Goal: Communication & Community: Answer question/provide support

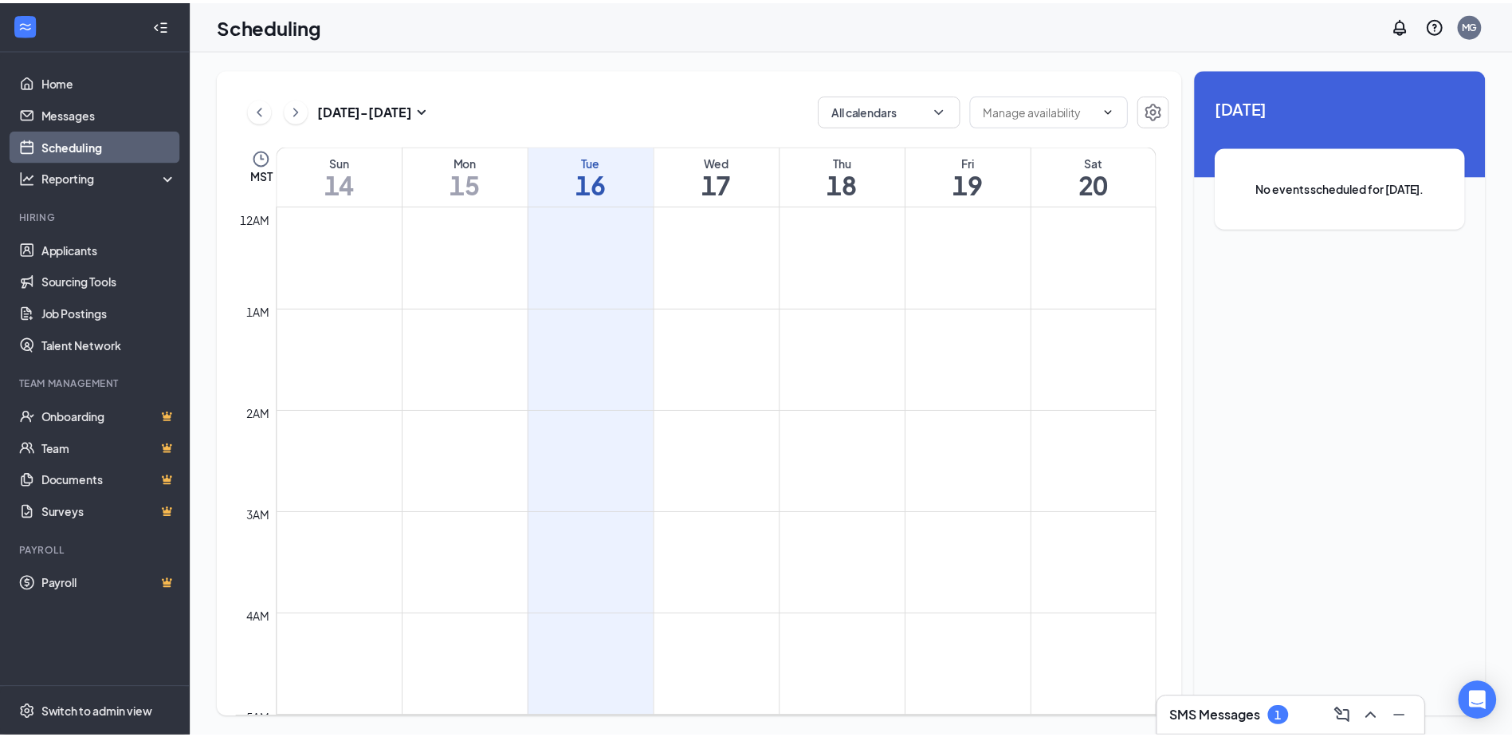
scroll to position [784, 0]
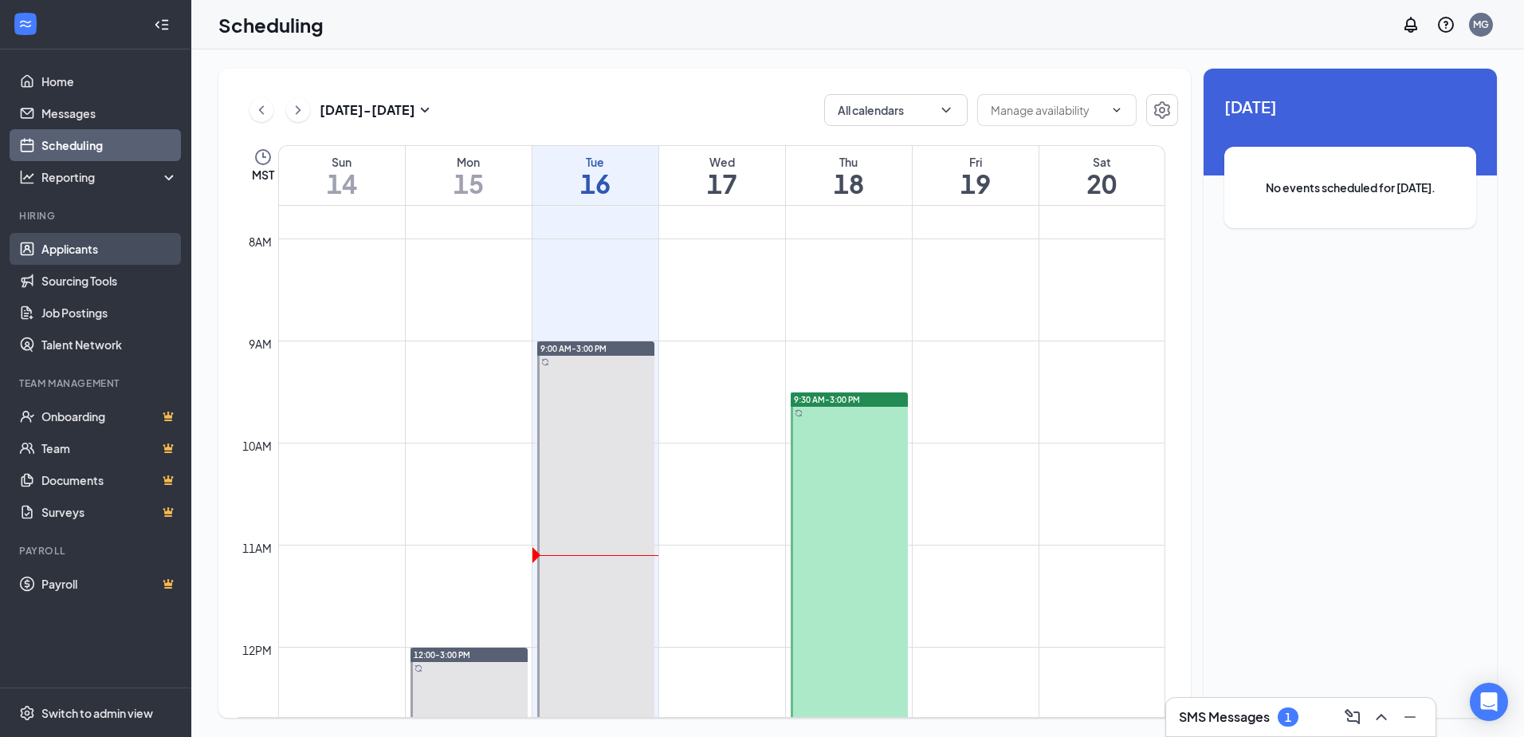
click at [81, 256] on link "Applicants" at bounding box center [109, 249] width 136 height 32
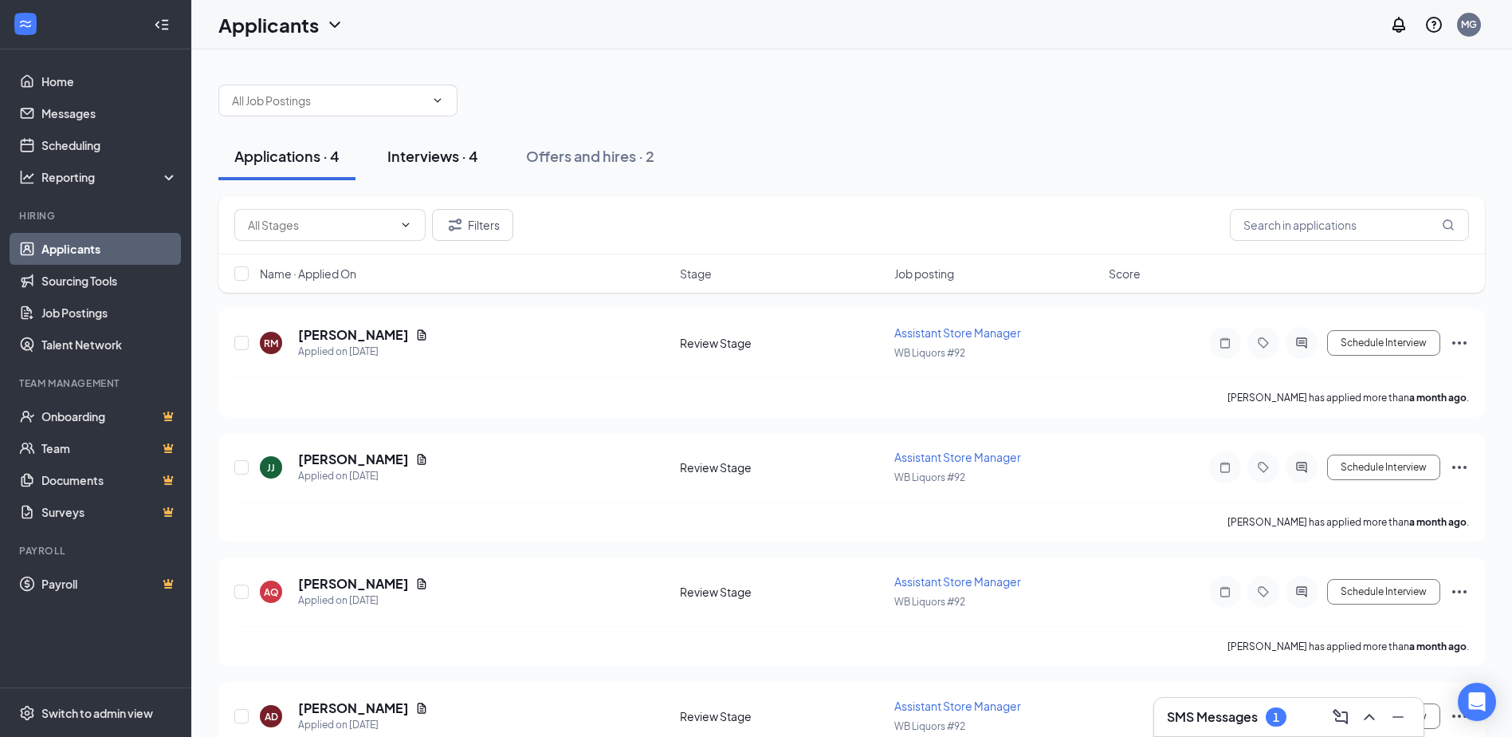
click at [449, 151] on div "Interviews · 4" at bounding box center [432, 156] width 91 height 20
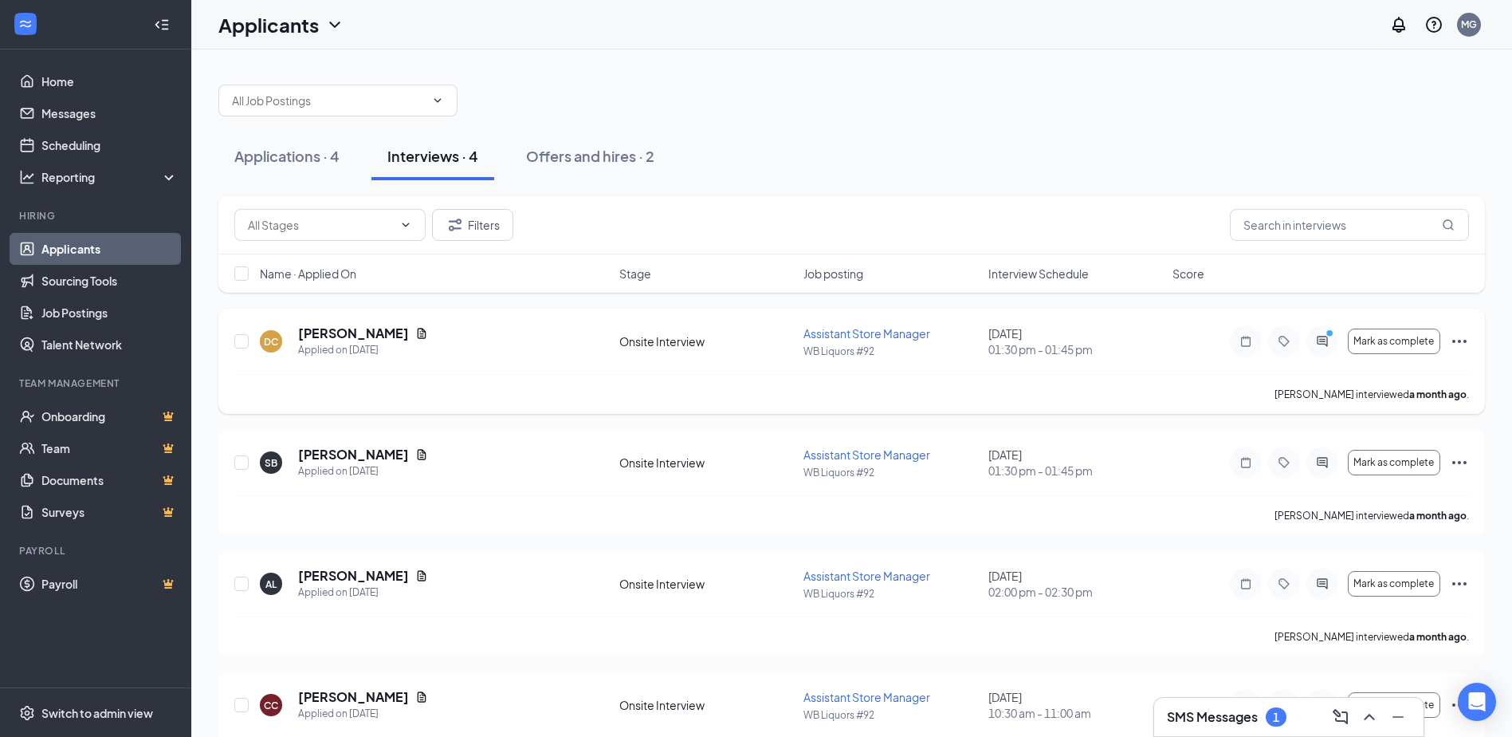
click at [1330, 344] on icon "ActiveChat" at bounding box center [1322, 341] width 19 height 13
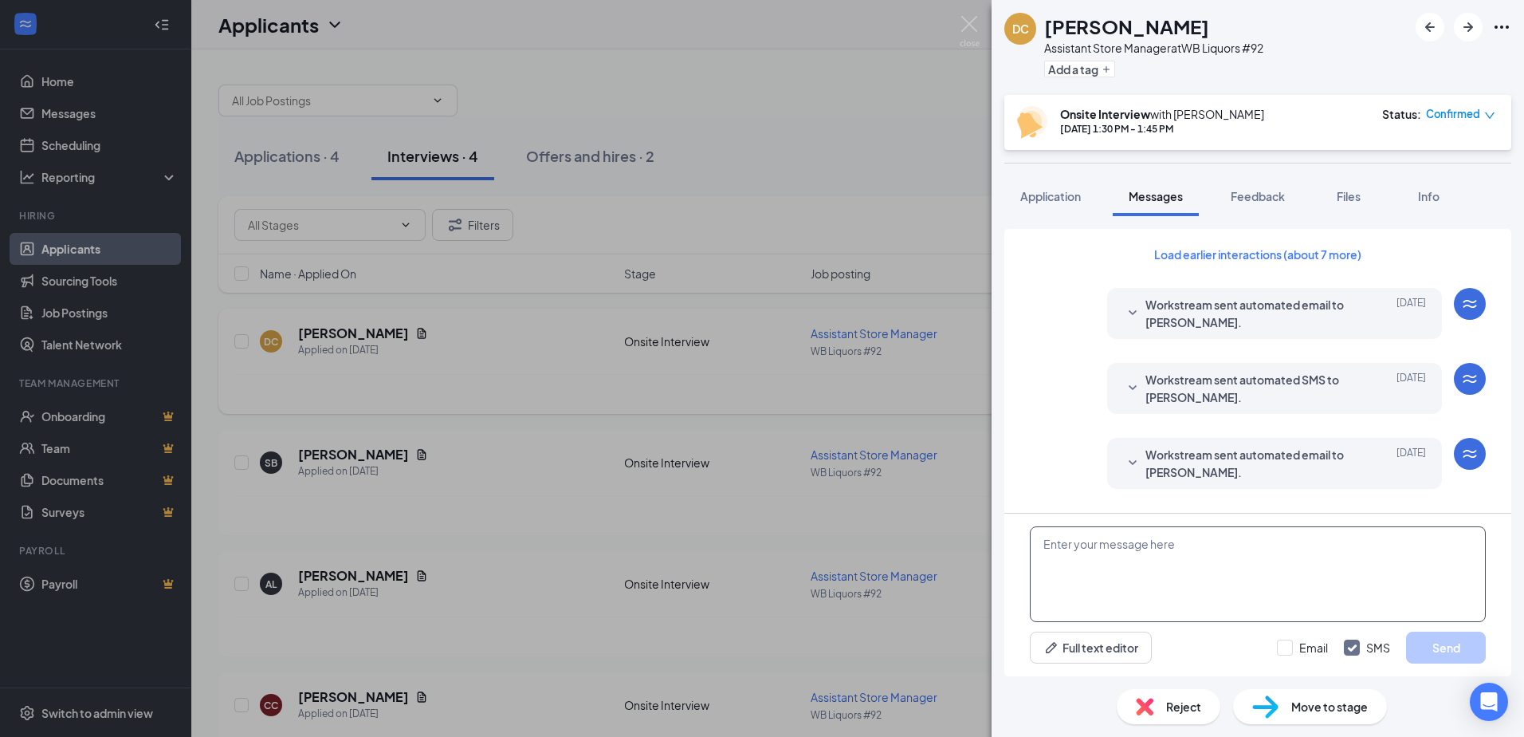
click at [1199, 558] on textarea at bounding box center [1258, 574] width 456 height 96
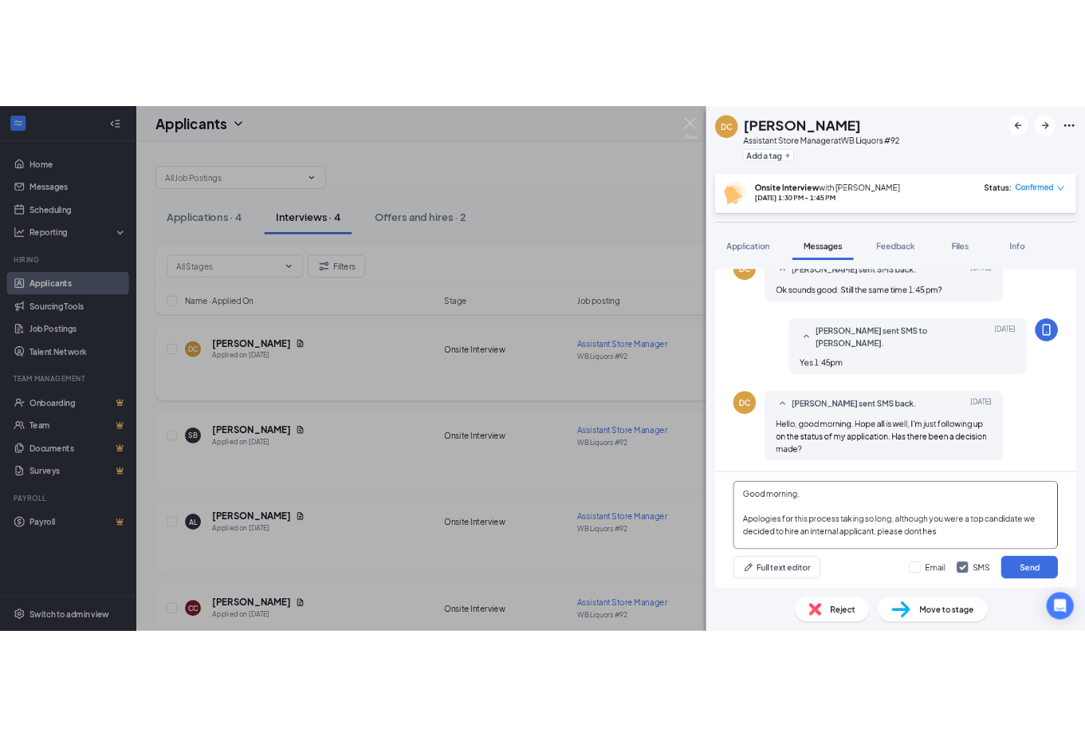
scroll to position [657, 0]
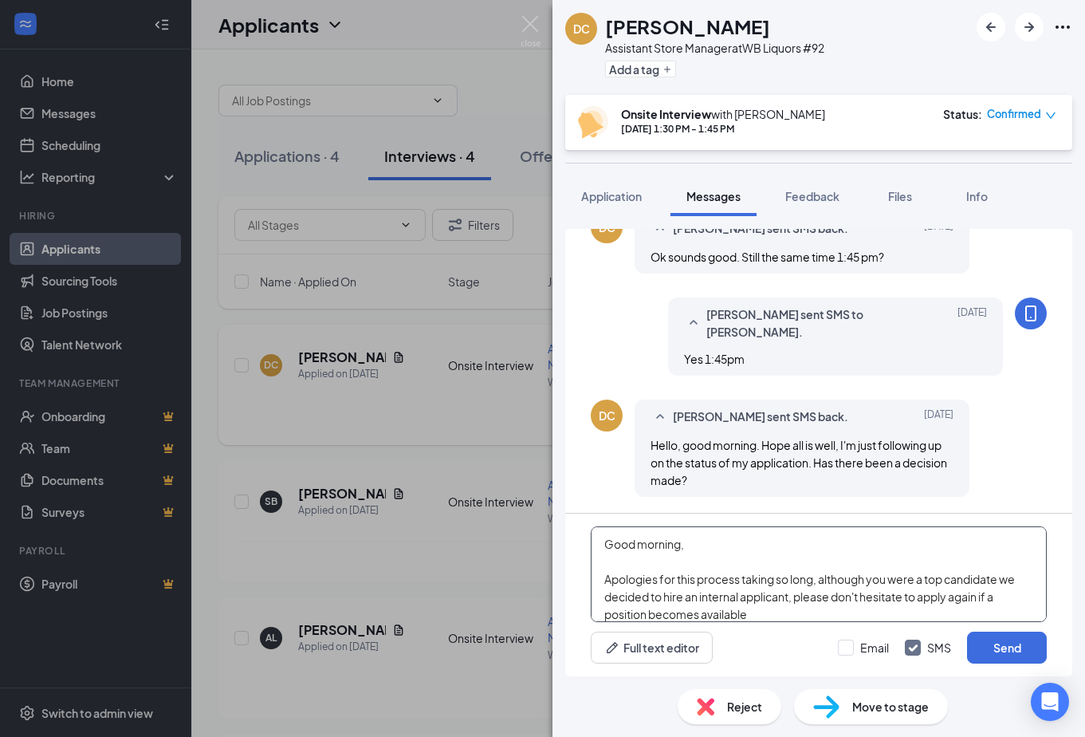
click at [764, 613] on textarea "Good morning, Apologies for this process taking so long, although you were a to…" at bounding box center [819, 574] width 456 height 96
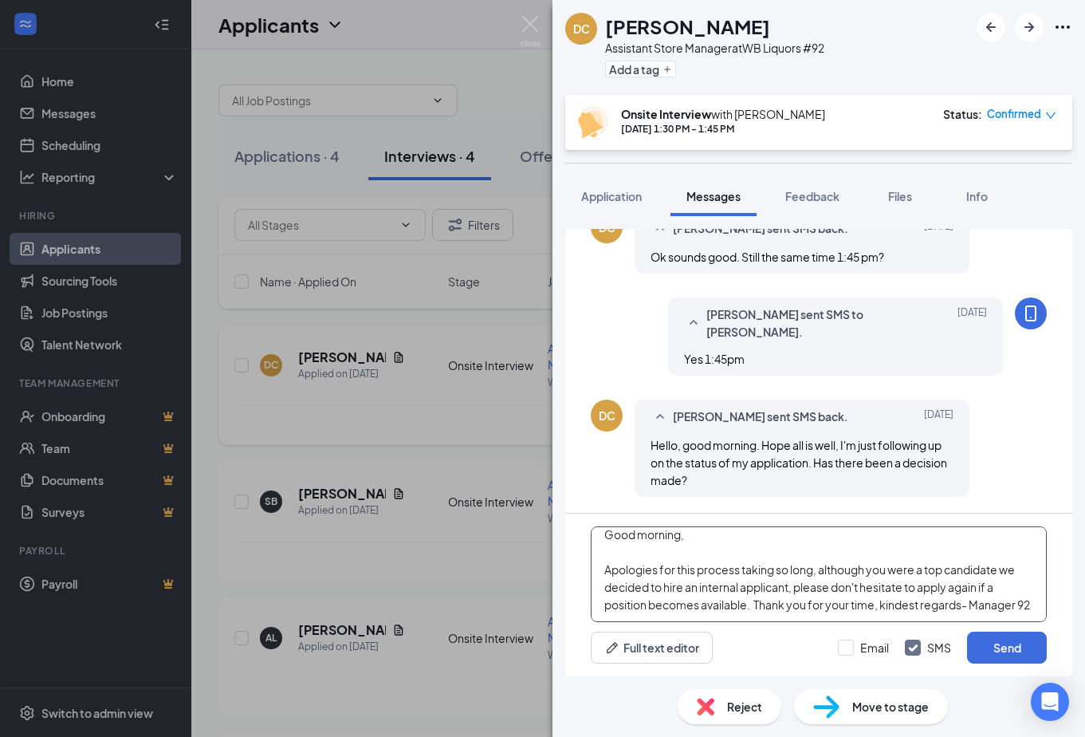
drag, startPoint x: 603, startPoint y: 540, endPoint x: 839, endPoint y: 614, distance: 247.8
click at [839, 614] on textarea "Good morning, Apologies for this process taking so long, although you were a to…" at bounding box center [819, 574] width 456 height 96
type textarea "Good morning, Apologies for this process taking so long, although you were a to…"
click at [991, 647] on button "Send" at bounding box center [1007, 647] width 80 height 32
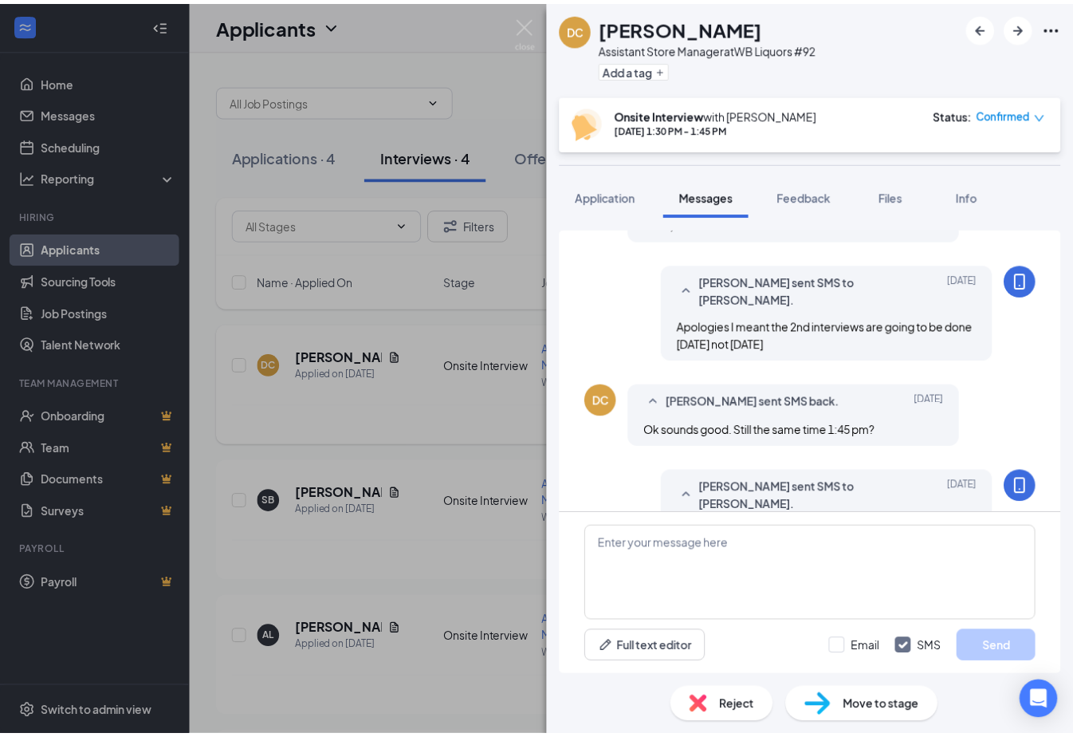
scroll to position [466, 0]
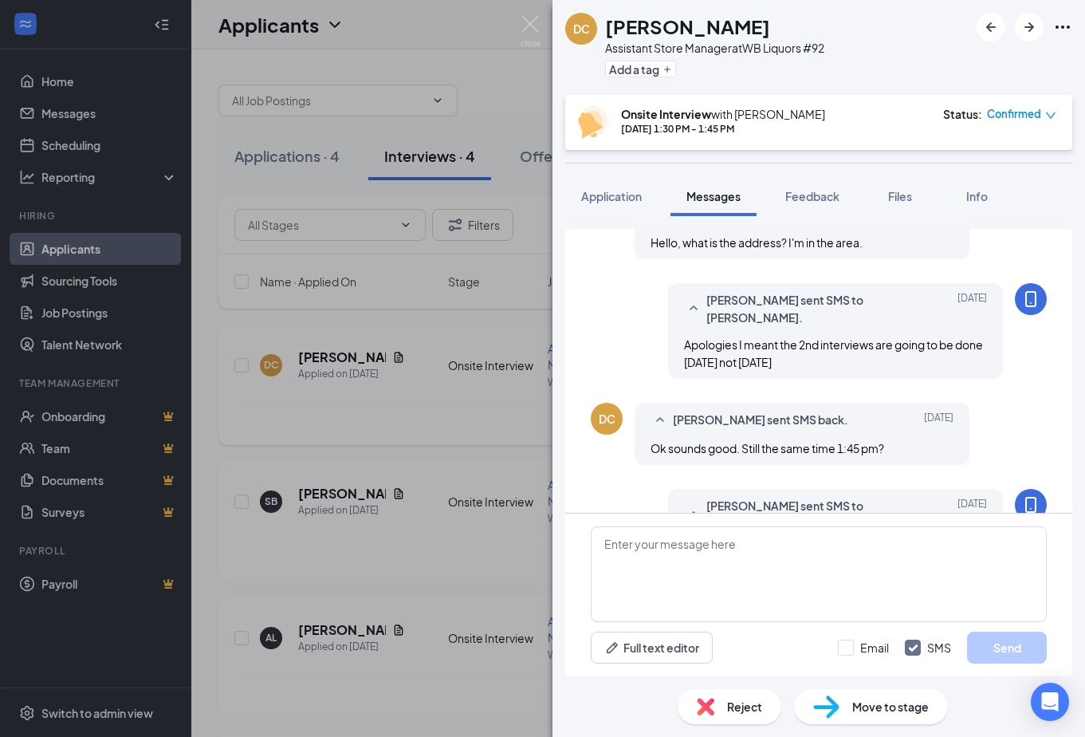
click at [512, 85] on div "DC [PERSON_NAME] Assistant Store Manager at WB Liquors #92 Add a tag Onsite Int…" at bounding box center [542, 368] width 1085 height 737
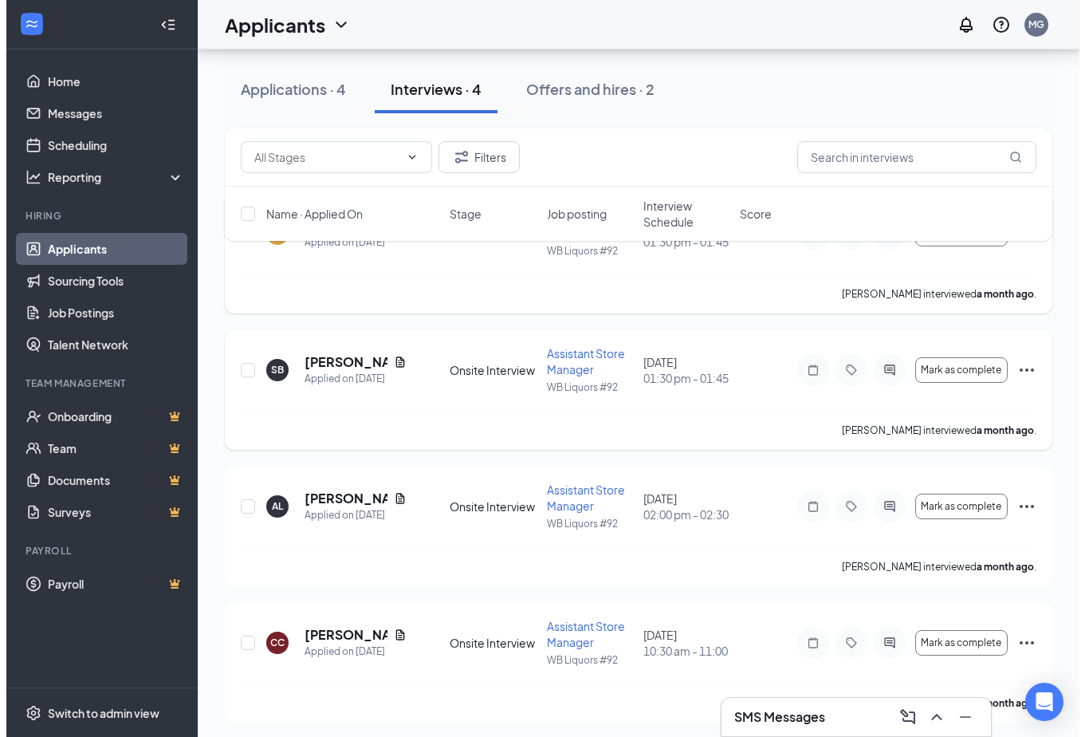
scroll to position [136, 0]
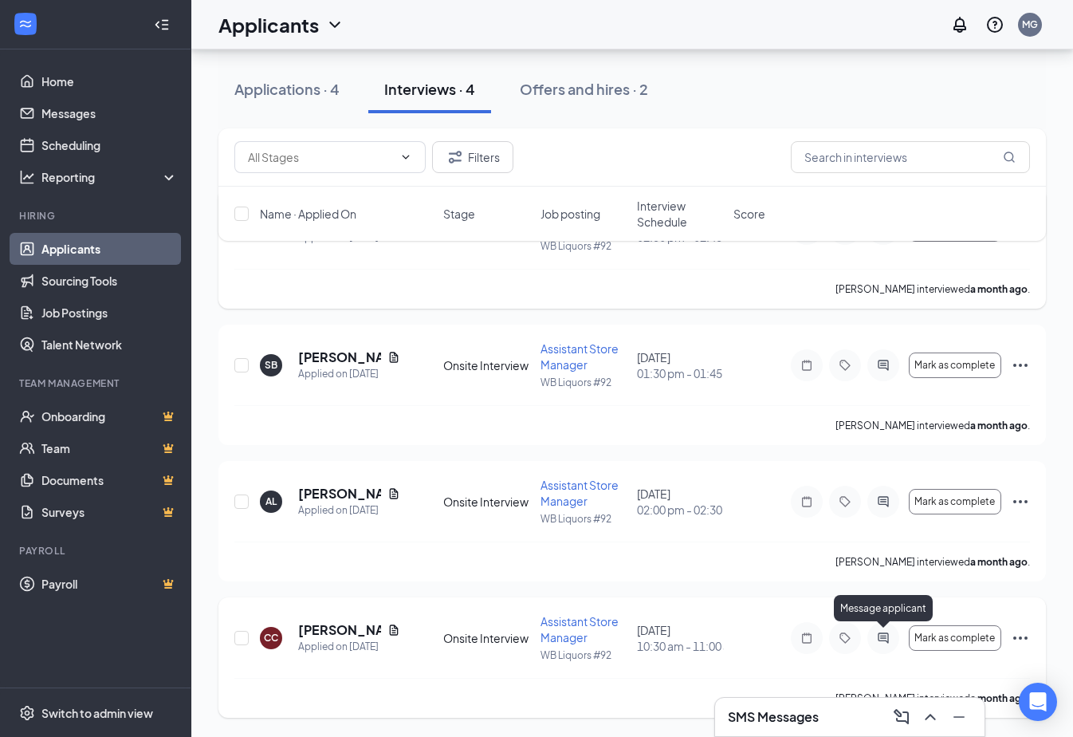
click at [881, 632] on icon "ActiveChat" at bounding box center [883, 637] width 10 height 10
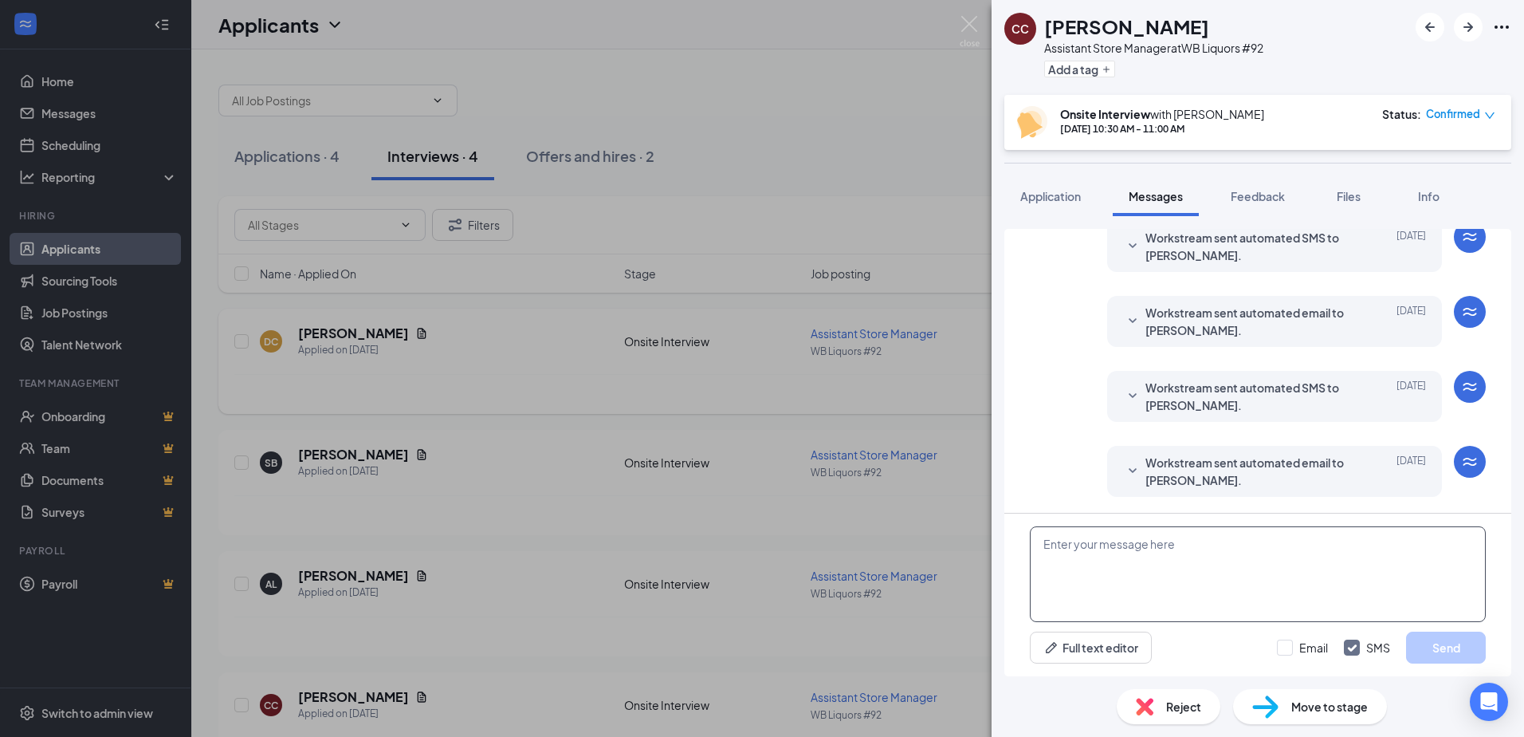
click at [1110, 552] on textarea at bounding box center [1258, 574] width 456 height 96
type textarea "1719770-92"
drag, startPoint x: 1120, startPoint y: 548, endPoint x: 1013, endPoint y: 540, distance: 107.1
click at [1019, 539] on div "1719770-92 Full text editor Email SMS Send" at bounding box center [1257, 594] width 507 height 163
click at [1460, 580] on textarea "Good morning, Apologies for this process taking so long, although you were a to…" at bounding box center [1258, 574] width 456 height 96
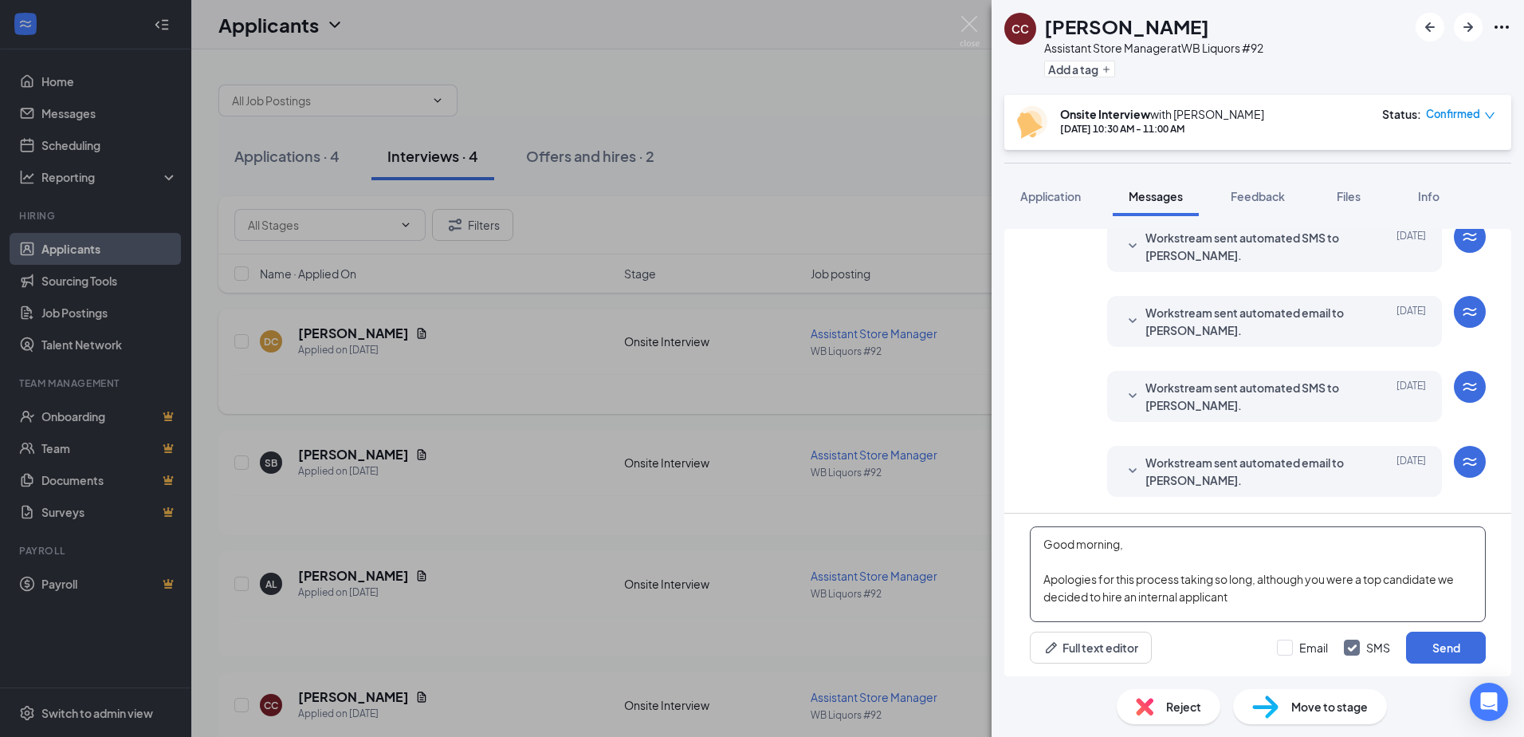
click at [1249, 599] on textarea "Good morning, Apologies for this process taking so long, although you were a to…" at bounding box center [1258, 574] width 456 height 96
drag, startPoint x: 1342, startPoint y: 599, endPoint x: 1311, endPoint y: 600, distance: 30.3
click at [1284, 615] on textarea "Good morning, Apologies for this process taking so long, although you were a to…" at bounding box center [1258, 574] width 456 height 96
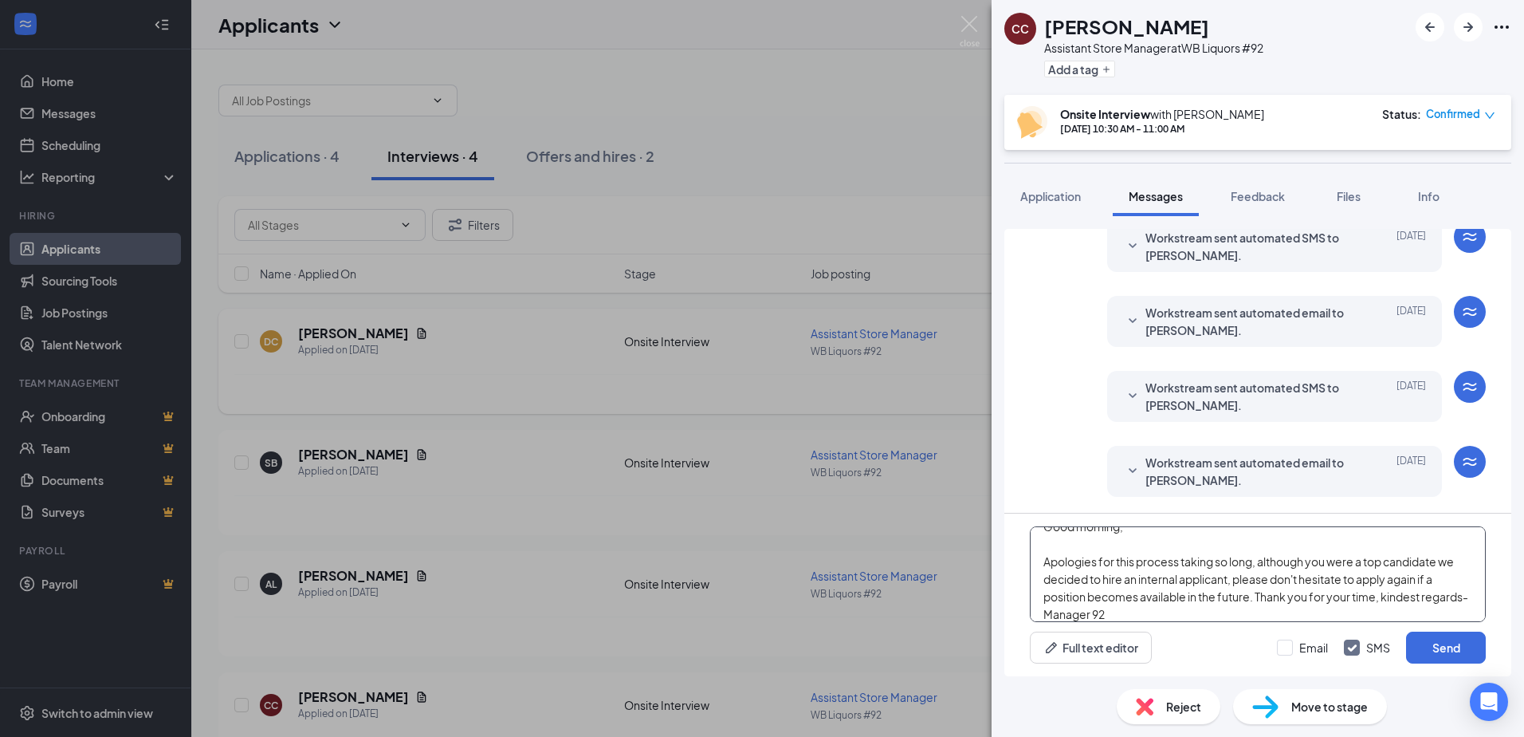
click at [1138, 611] on textarea "Good morning, Apologies for this process taking so long, although you were a to…" at bounding box center [1258, 574] width 456 height 96
type textarea "Good morning, Apologies for this process taking so long, although you were a to…"
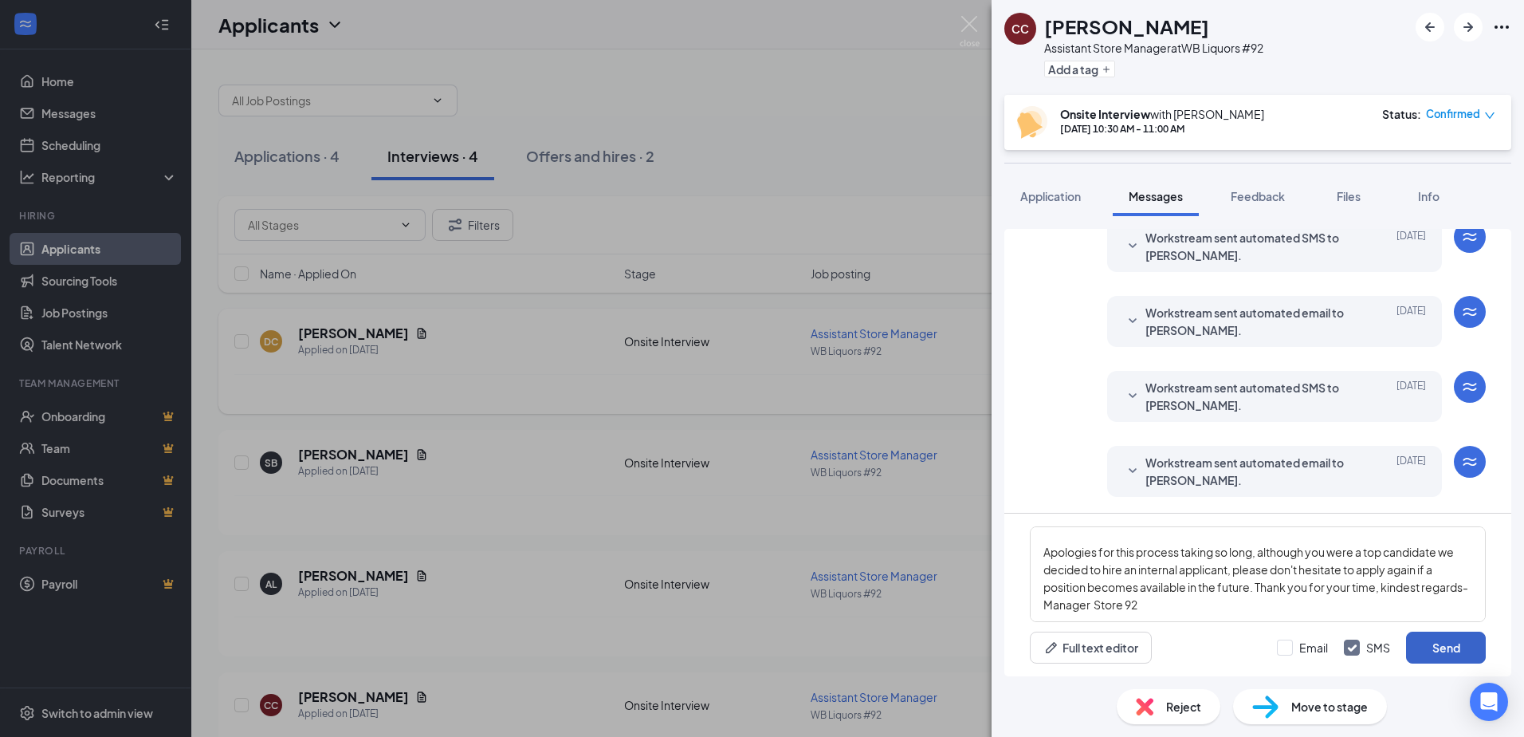
click at [1444, 650] on button "Send" at bounding box center [1446, 647] width 80 height 32
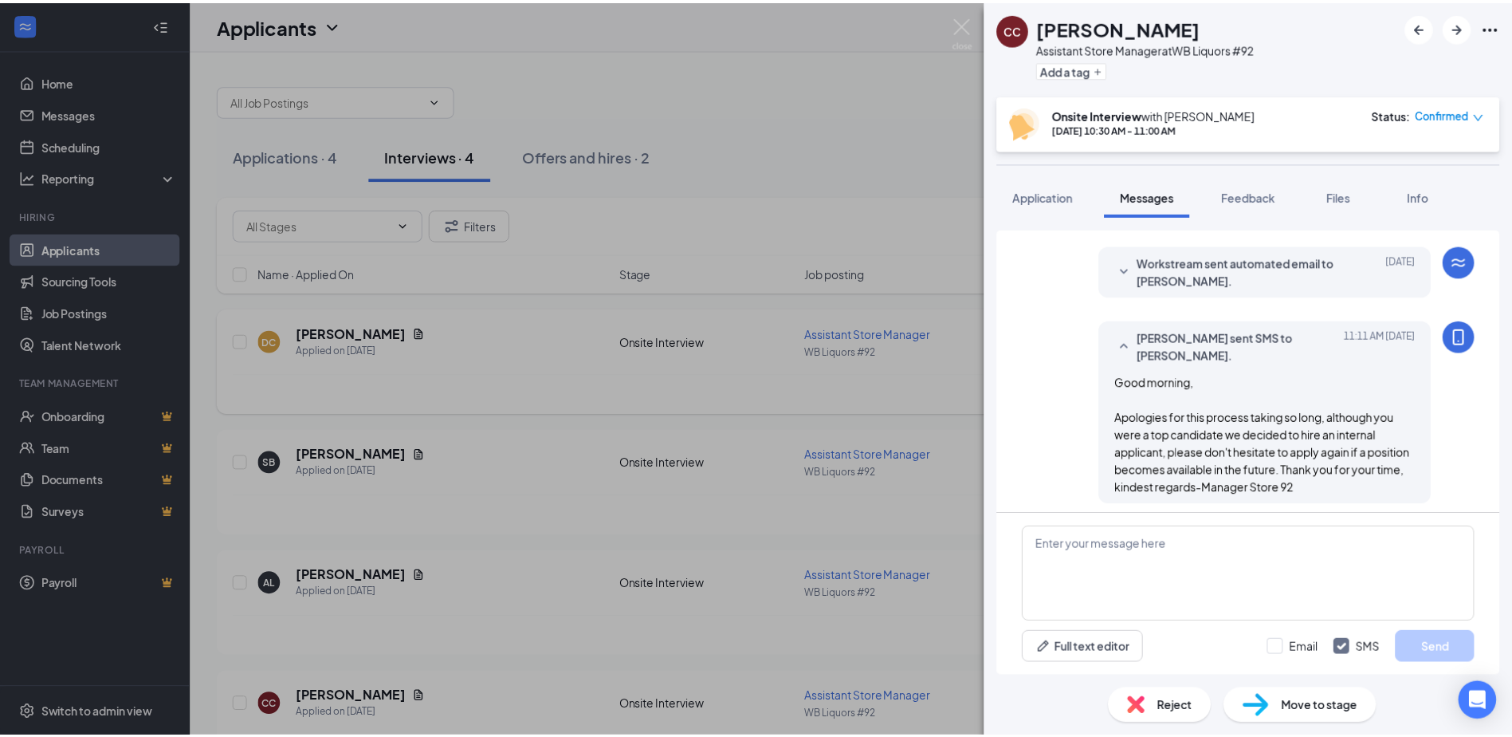
scroll to position [620, 0]
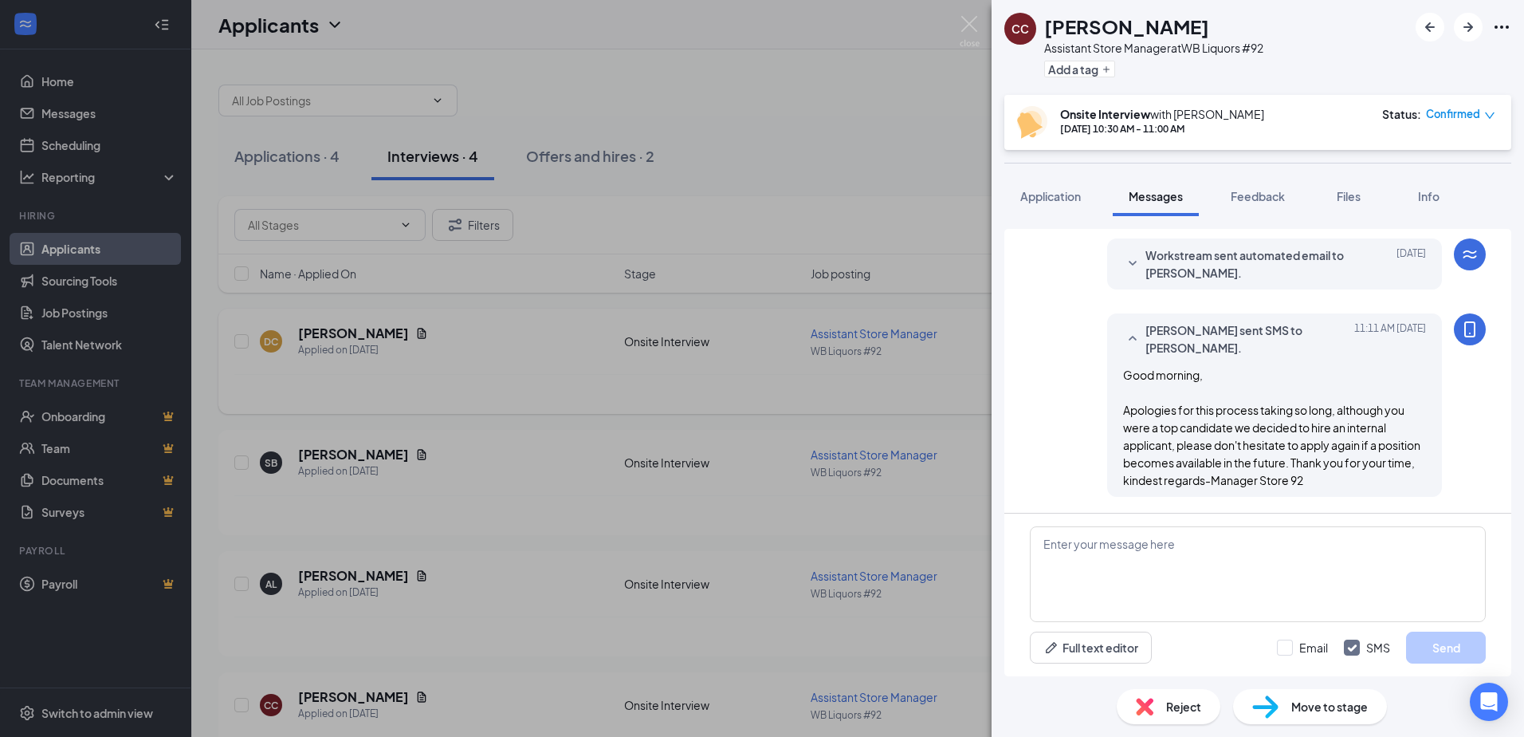
click at [879, 172] on div "CC [PERSON_NAME] Assistant Store Manager at WB Liquors #92 Add a tag Onsite Int…" at bounding box center [762, 368] width 1524 height 737
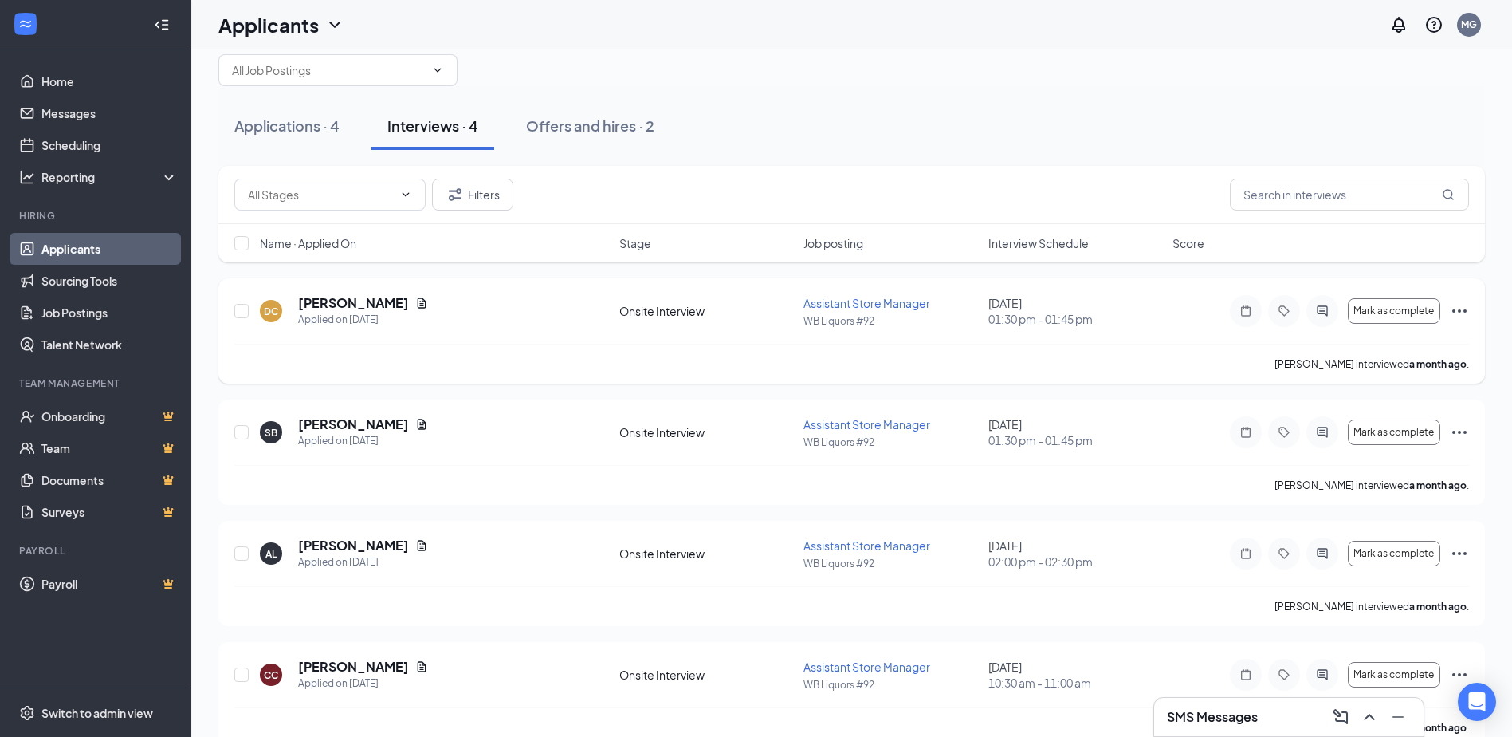
scroll to position [60, 0]
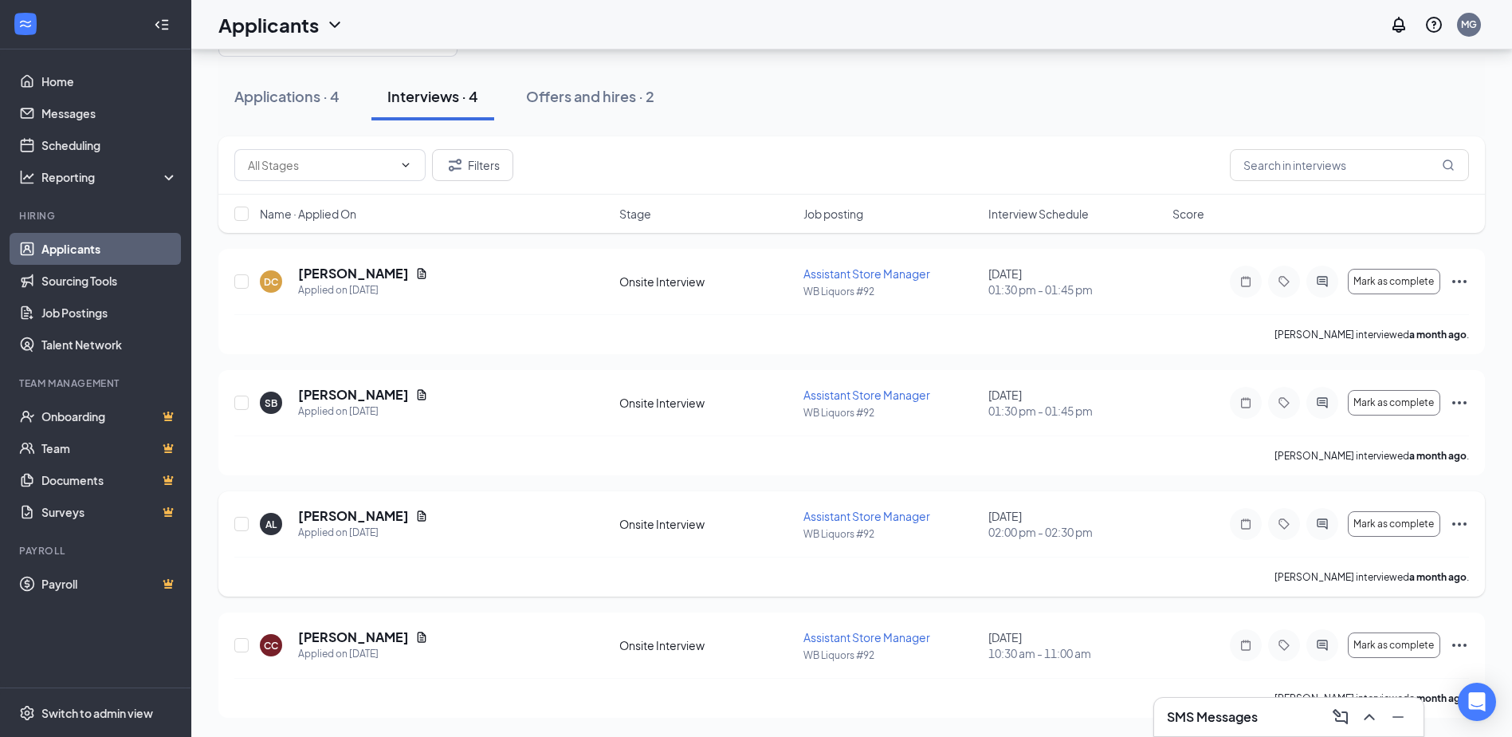
click at [1458, 523] on icon "Ellipses" at bounding box center [1459, 523] width 19 height 19
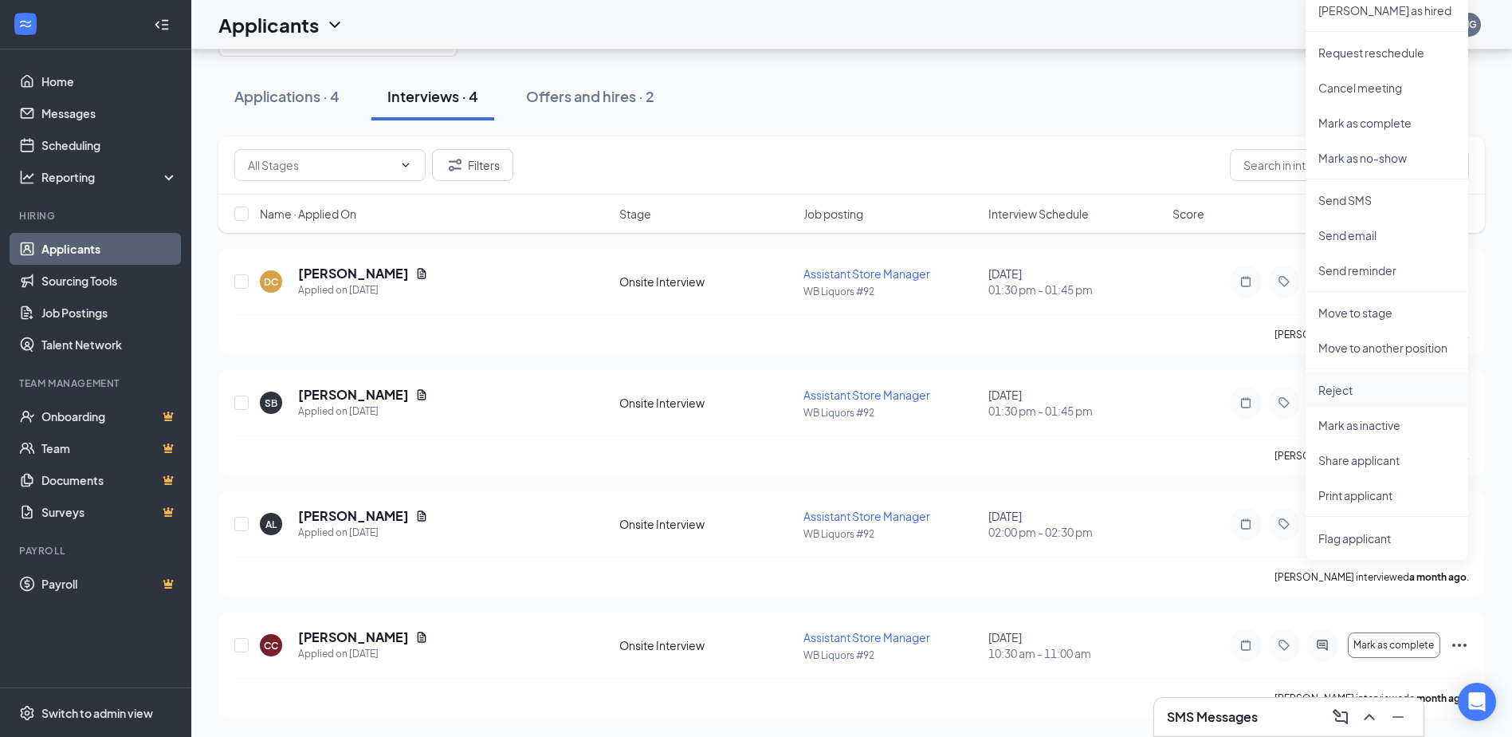
click at [1360, 385] on p "Reject" at bounding box center [1386, 390] width 137 height 16
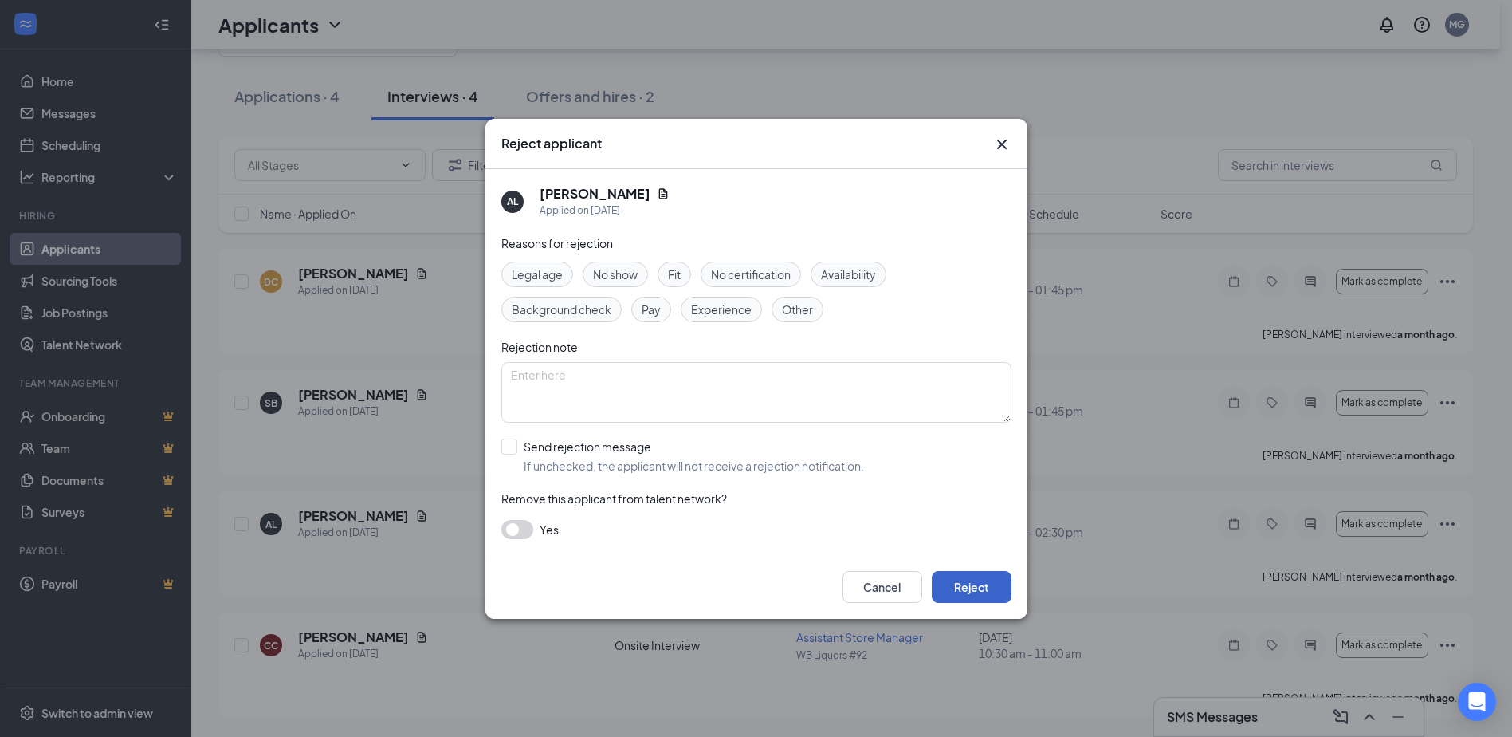
click at [982, 582] on button "Reject" at bounding box center [972, 587] width 80 height 32
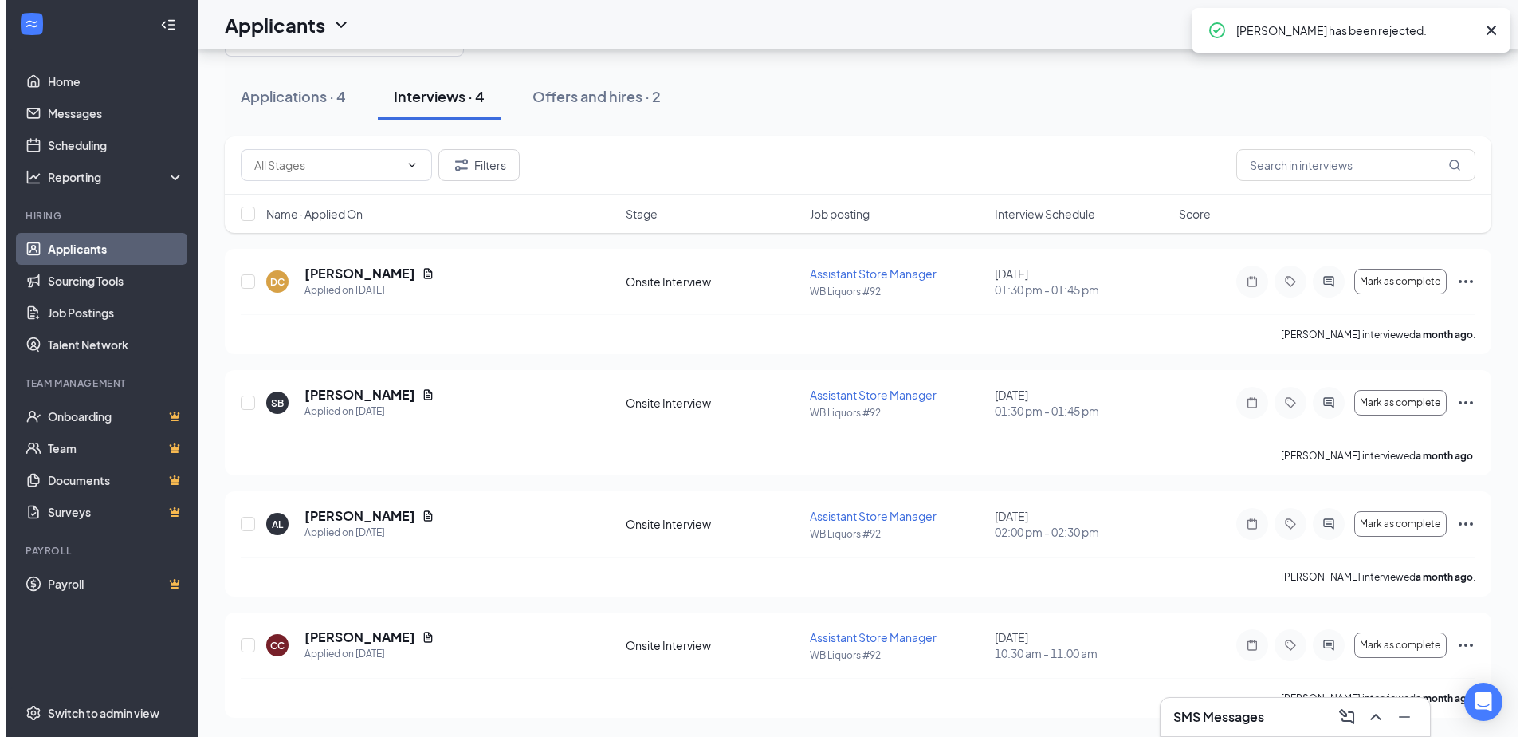
scroll to position [0, 0]
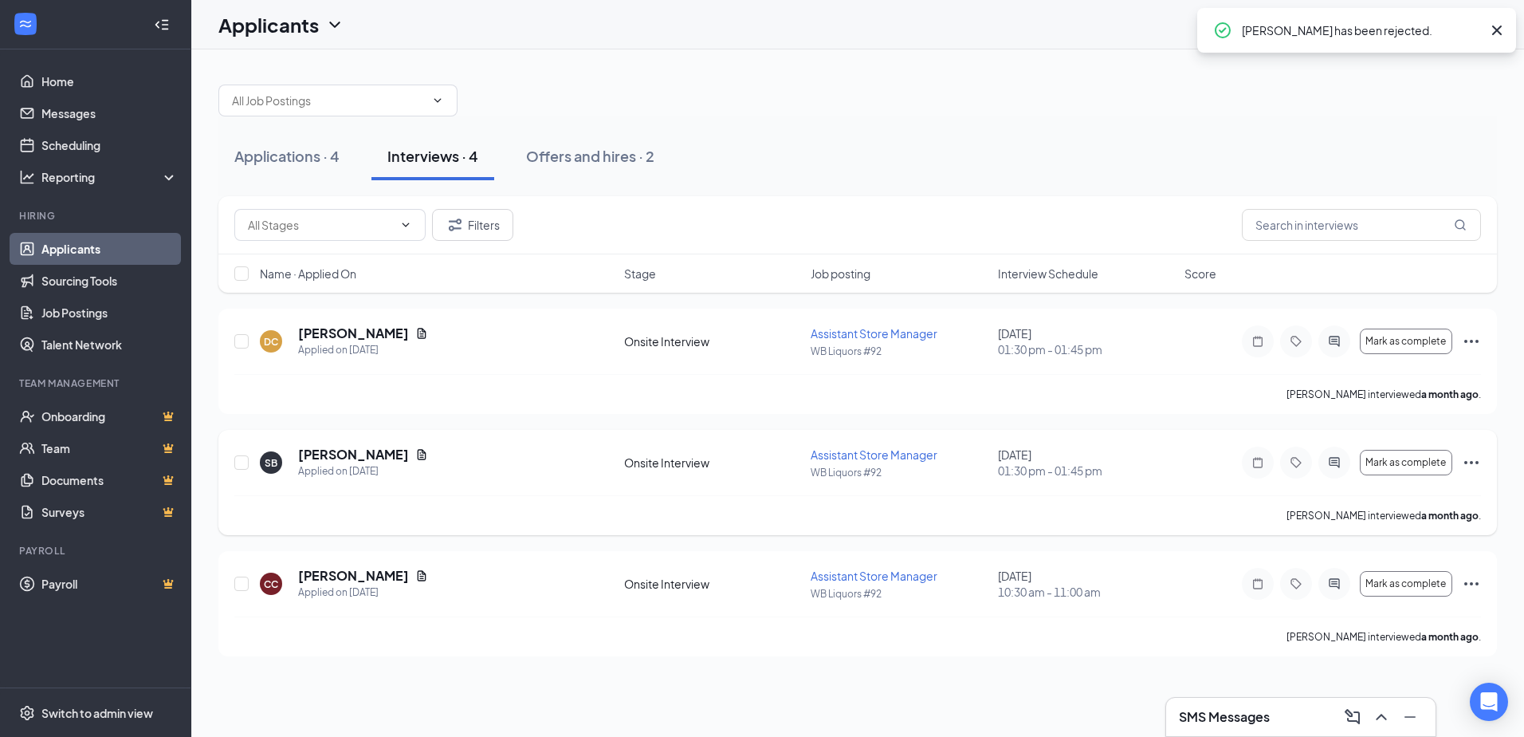
click at [1470, 460] on icon "Ellipses" at bounding box center [1471, 462] width 19 height 19
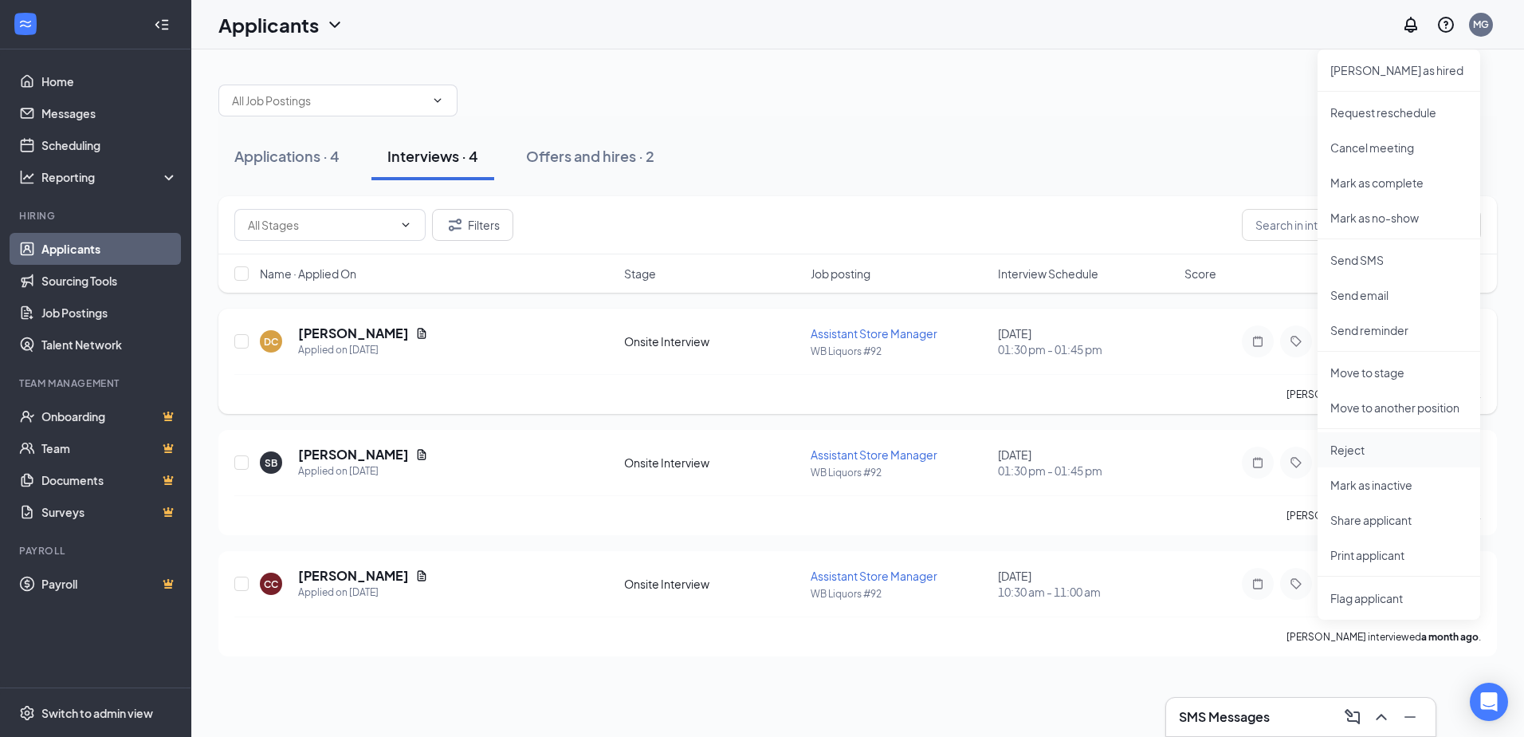
click at [1405, 454] on p "Reject" at bounding box center [1398, 450] width 137 height 16
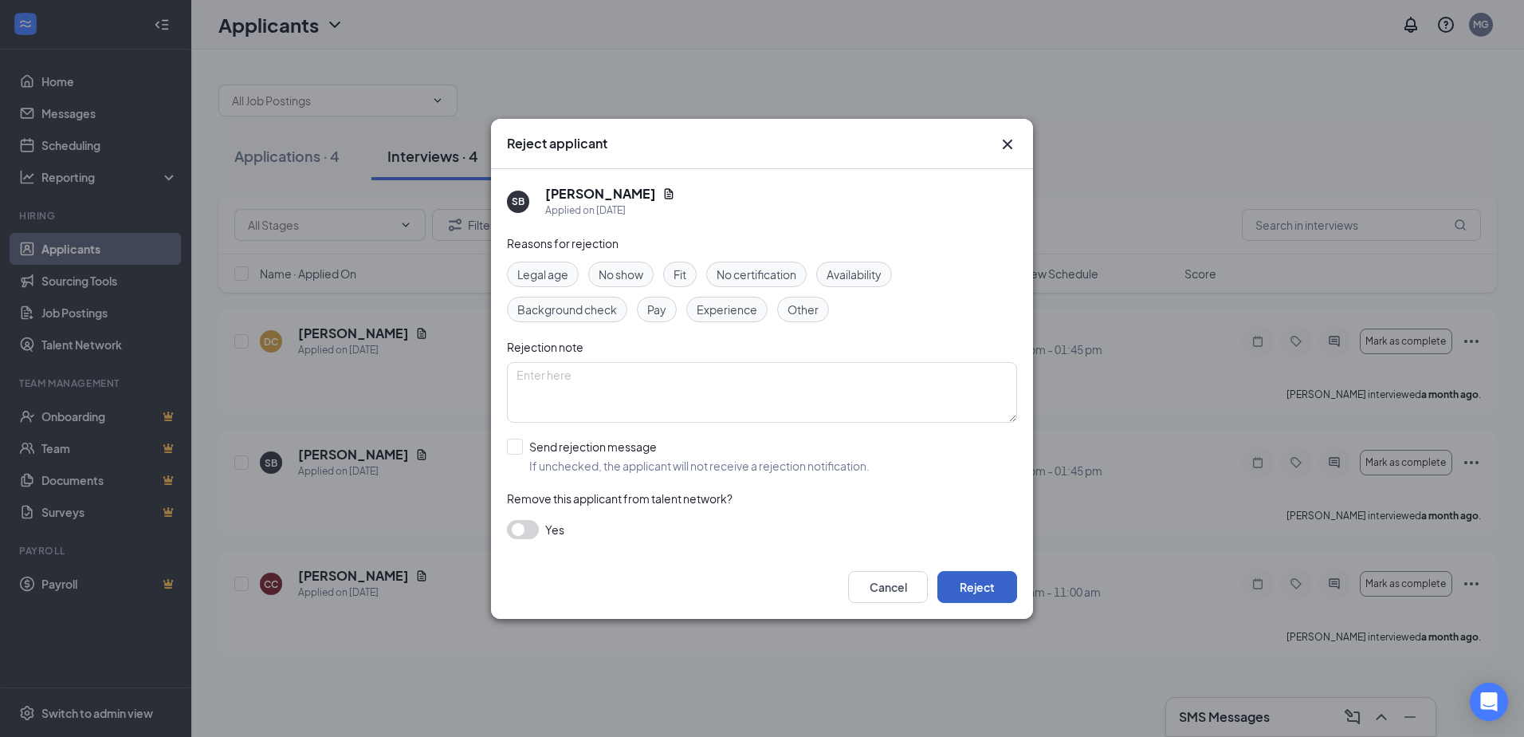
click at [979, 580] on button "Reject" at bounding box center [977, 587] width 80 height 32
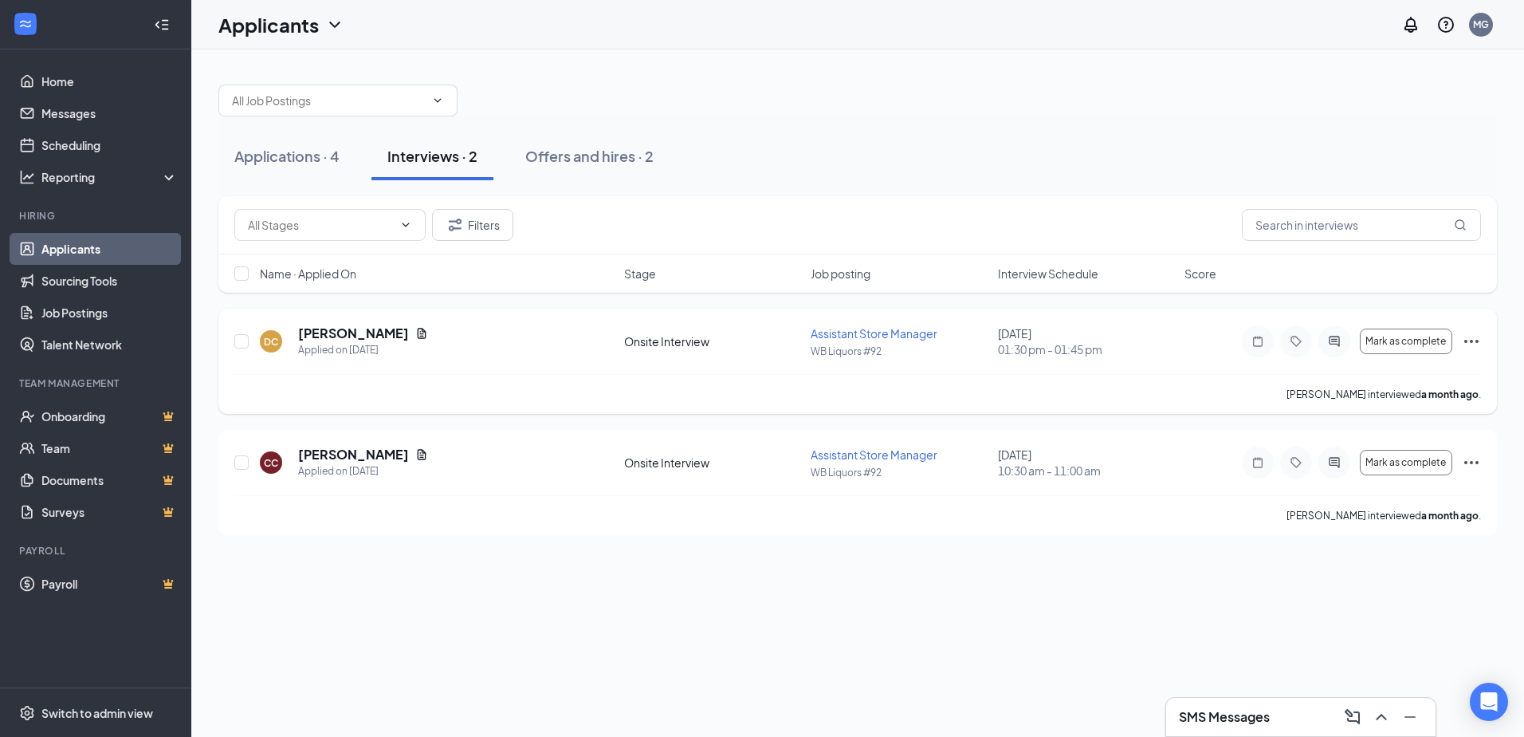
click at [1469, 336] on icon "Ellipses" at bounding box center [1471, 341] width 19 height 19
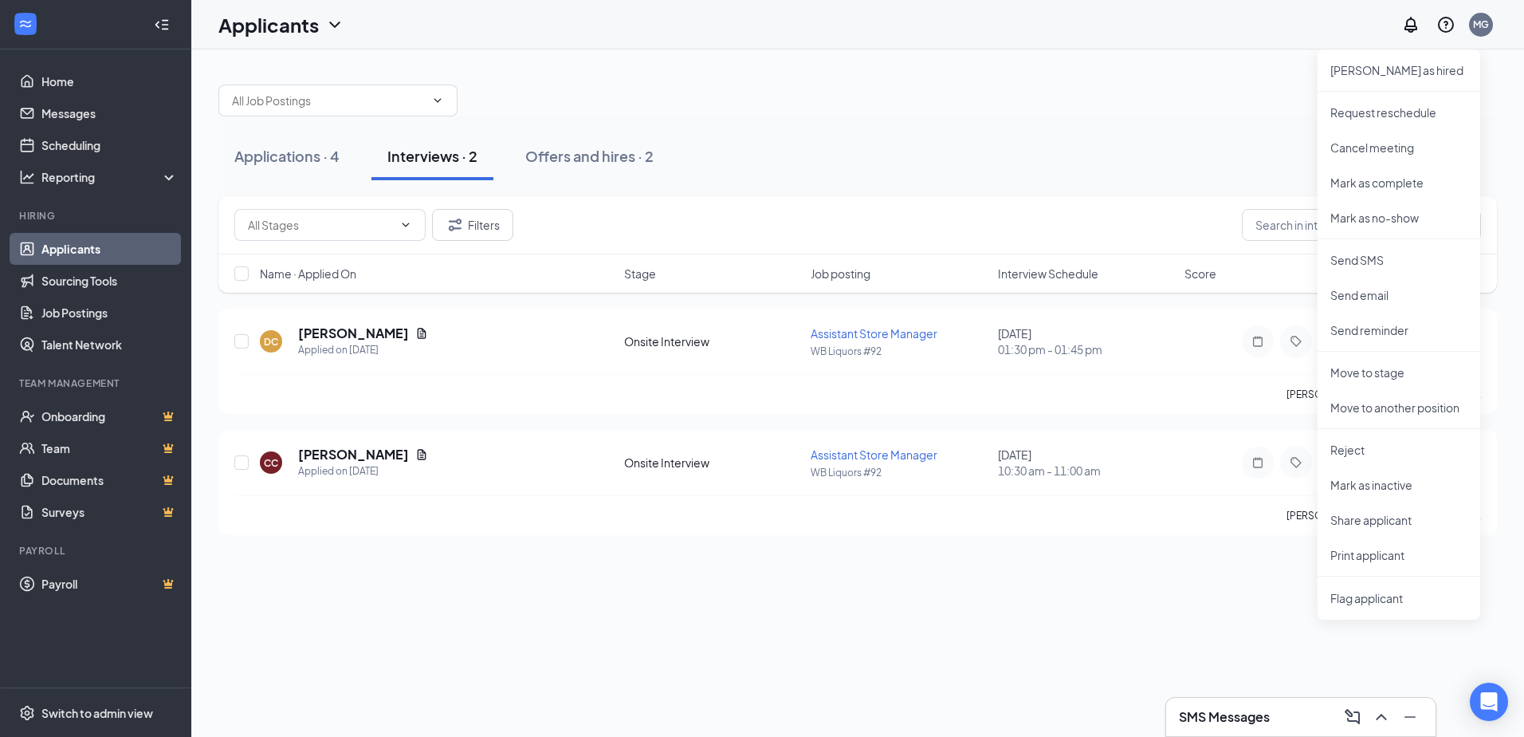
click at [1121, 121] on div "Applications · 4 Interviews · 2 Offers and hires · 2" at bounding box center [857, 156] width 1279 height 80
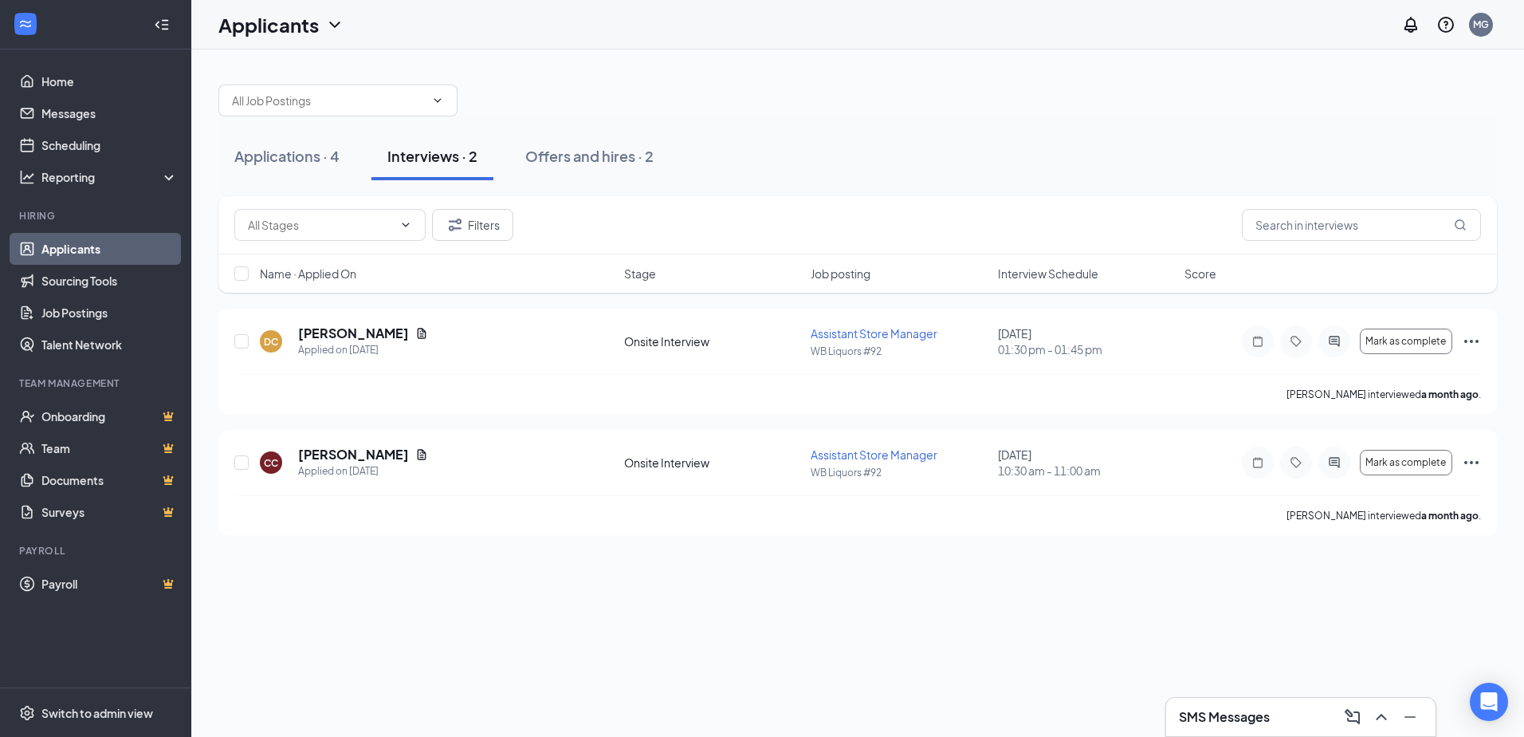
click at [1250, 713] on h3 "SMS Messages" at bounding box center [1224, 717] width 91 height 18
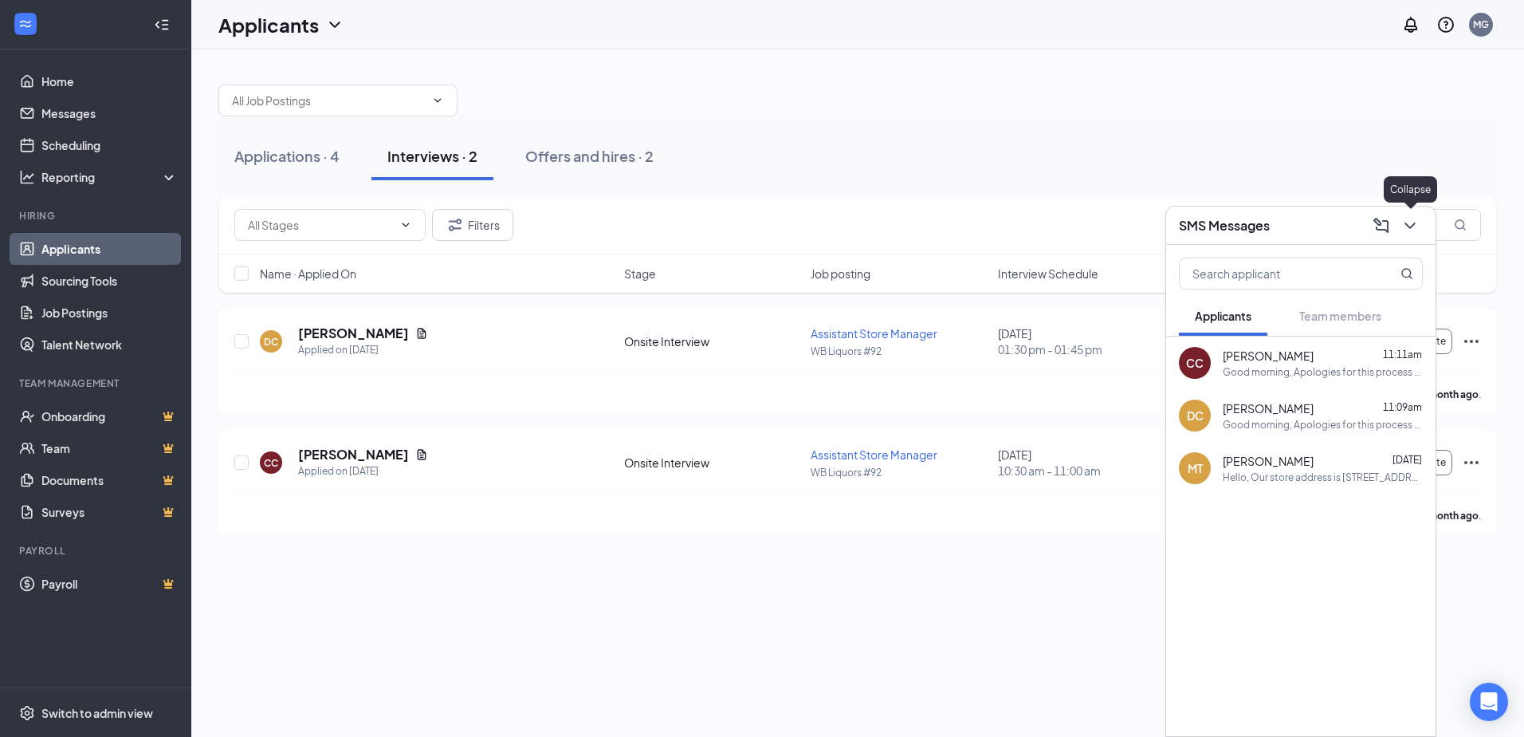
click at [1413, 229] on icon "ChevronDown" at bounding box center [1410, 225] width 19 height 19
